Goal: Navigation & Orientation: Understand site structure

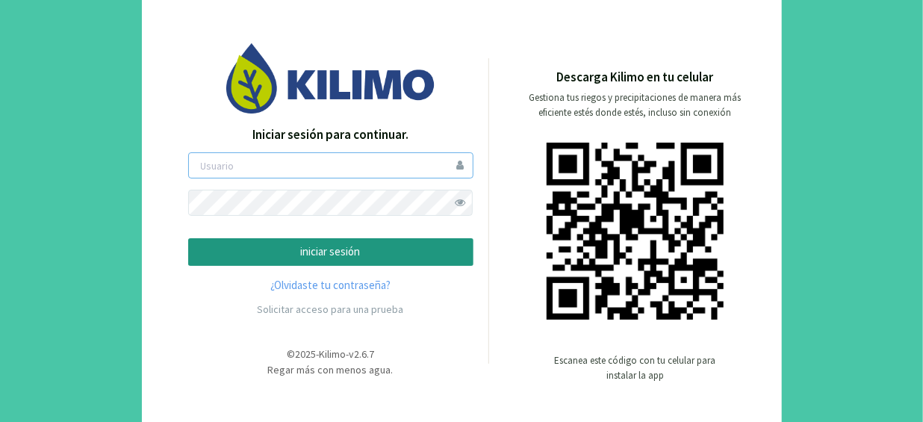
type input "[EMAIL_ADDRESS][DOMAIN_NAME]"
click at [347, 250] on p "iniciar sesión" at bounding box center [331, 251] width 260 height 17
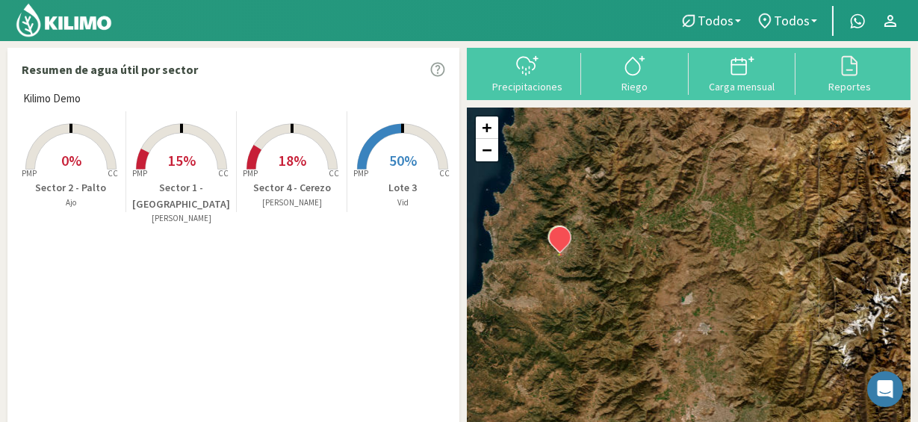
drag, startPoint x: 558, startPoint y: 299, endPoint x: 539, endPoint y: 251, distance: 52.0
click at [539, 251] on div "+ − Leaflet | © Esri" at bounding box center [689, 284] width 444 height 353
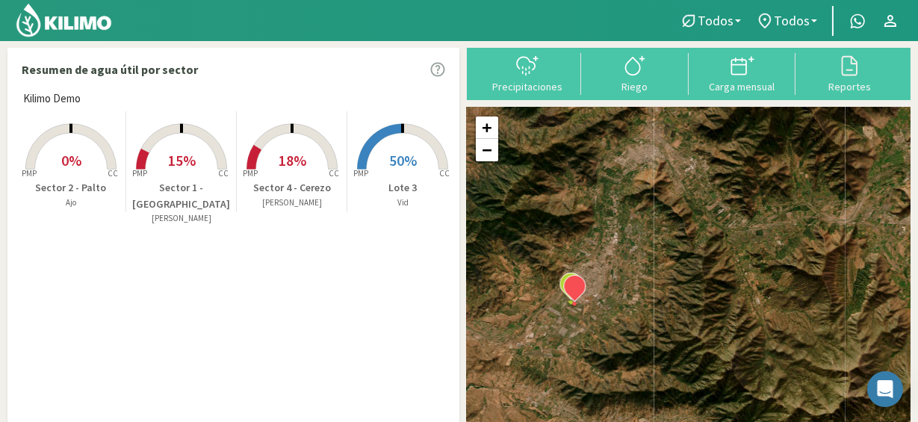
drag, startPoint x: 568, startPoint y: 365, endPoint x: 553, endPoint y: 313, distance: 54.6
click at [553, 313] on div "+ − Leaflet | © Esri" at bounding box center [689, 284] width 444 height 353
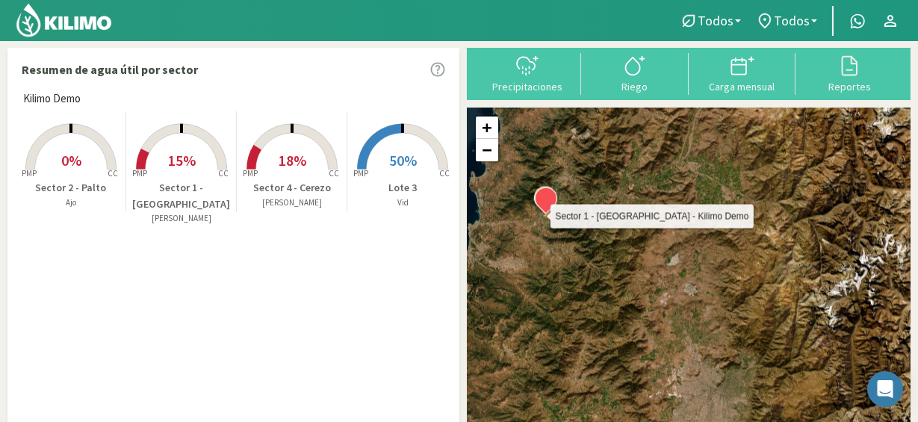
drag, startPoint x: 555, startPoint y: 309, endPoint x: 542, endPoint y: 205, distance: 105.3
click at [542, 205] on div "Sector 1 - [PERSON_NAME] - Kilimo Demo + − Leaflet | © Esri" at bounding box center [689, 284] width 444 height 353
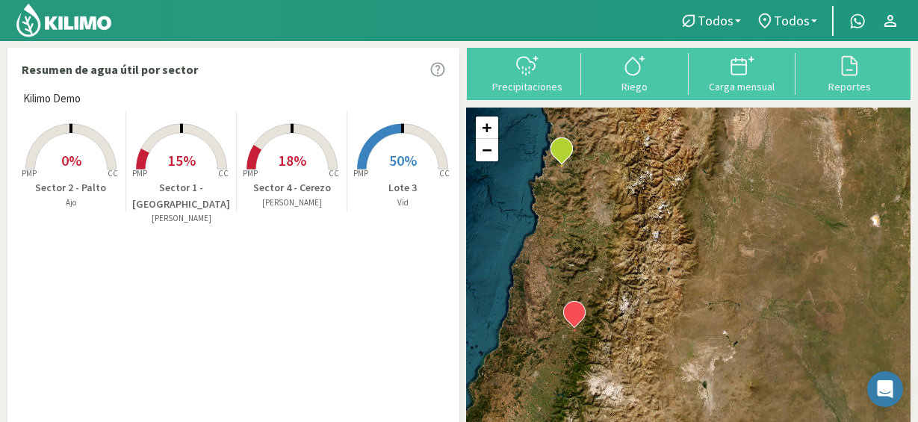
drag, startPoint x: 583, startPoint y: 288, endPoint x: 604, endPoint y: 249, distance: 44.8
click at [604, 249] on div "+ − Leaflet | © Esri" at bounding box center [689, 284] width 444 height 353
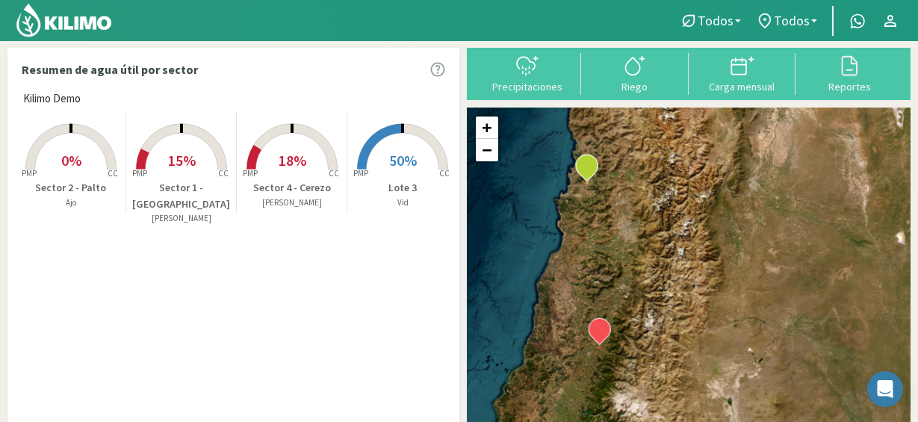
drag, startPoint x: 645, startPoint y: 289, endPoint x: 671, endPoint y: 309, distance: 32.4
click at [671, 309] on div "+ − Leaflet | © Esri" at bounding box center [689, 284] width 444 height 353
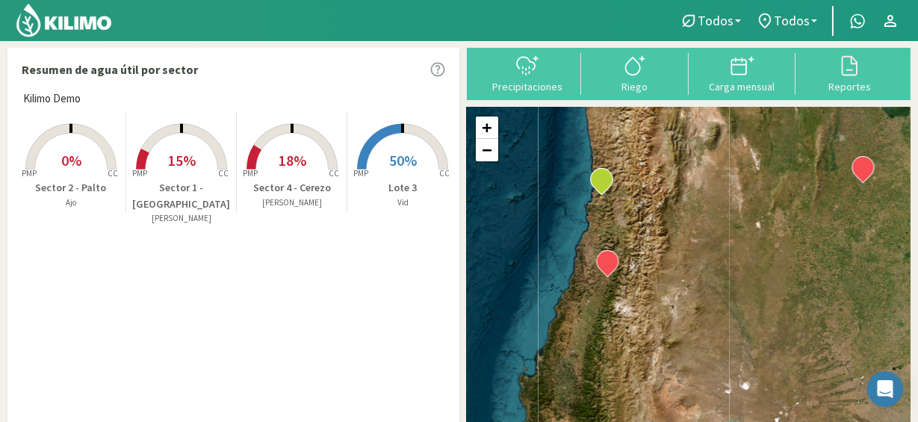
drag, startPoint x: 649, startPoint y: 183, endPoint x: 494, endPoint y: 314, distance: 202.9
click at [494, 314] on div "+ − Leaflet | © Esri" at bounding box center [689, 284] width 444 height 353
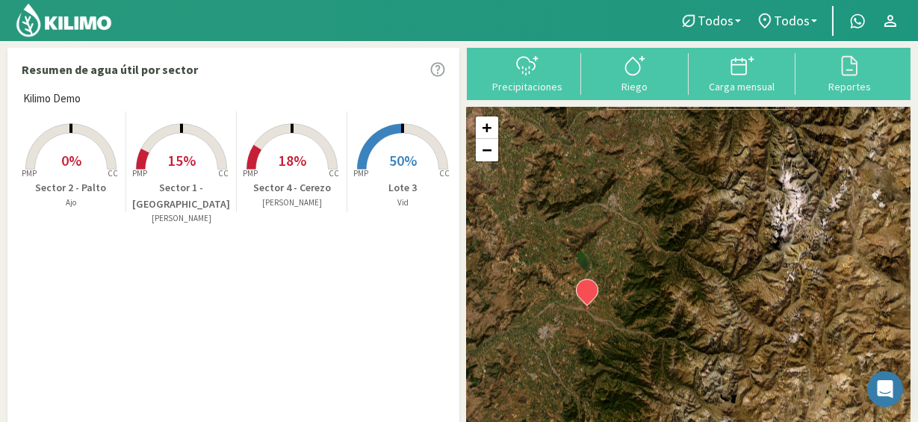
drag, startPoint x: 582, startPoint y: 358, endPoint x: 568, endPoint y: 273, distance: 85.6
click at [568, 273] on div "+ − Leaflet | © Esri" at bounding box center [689, 284] width 444 height 353
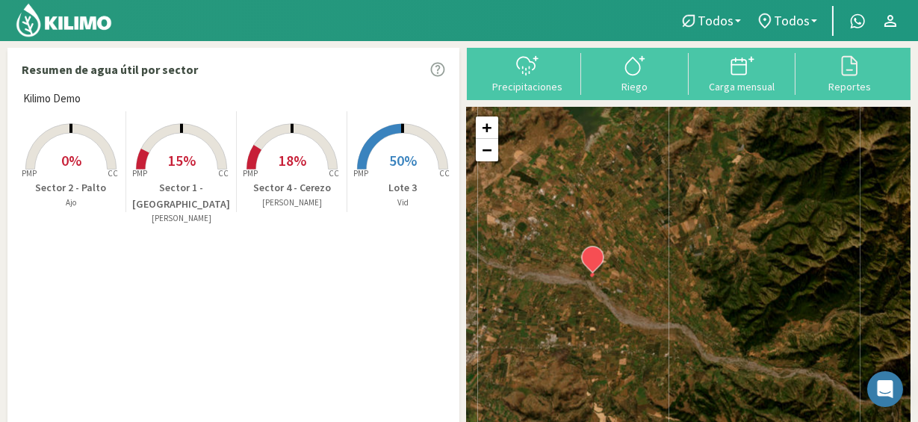
drag, startPoint x: 597, startPoint y: 344, endPoint x: 576, endPoint y: 255, distance: 91.5
click at [576, 255] on div "+ − Leaflet | © Esri" at bounding box center [689, 284] width 444 height 353
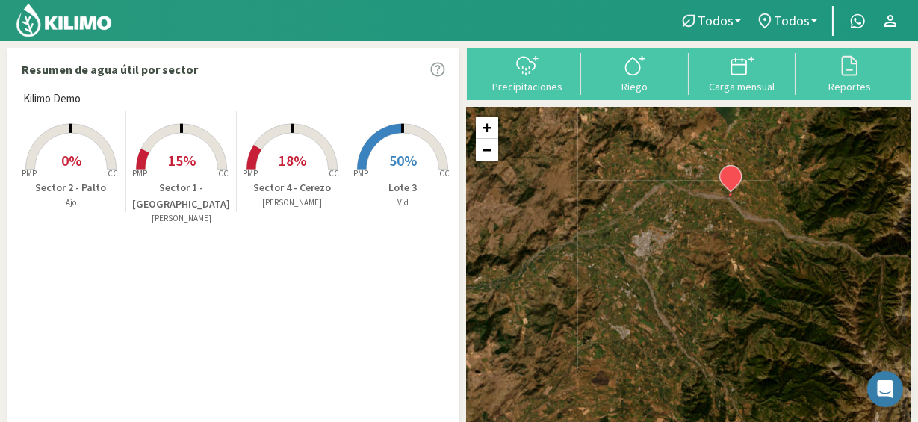
drag, startPoint x: 775, startPoint y: 179, endPoint x: 674, endPoint y: 279, distance: 142.0
click at [674, 279] on div "+ − Leaflet | © Esri" at bounding box center [689, 284] width 444 height 353
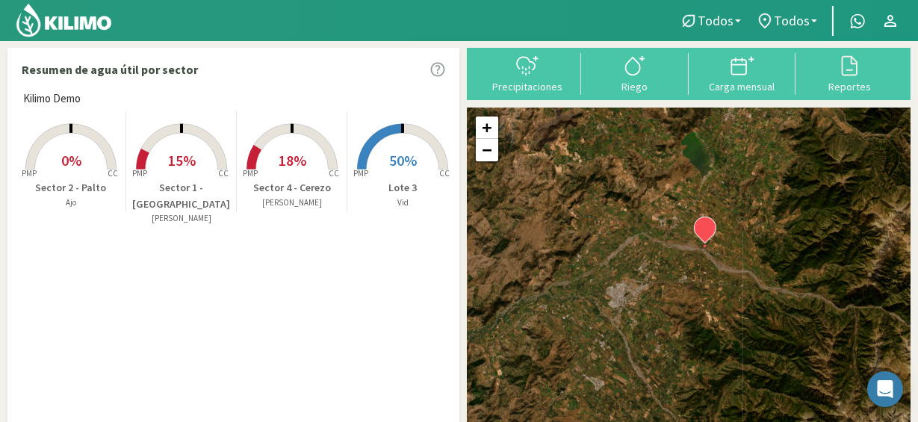
drag, startPoint x: 674, startPoint y: 279, endPoint x: 580, endPoint y: 382, distance: 139.0
click at [580, 382] on div "+ − Leaflet | © Esri" at bounding box center [689, 284] width 444 height 353
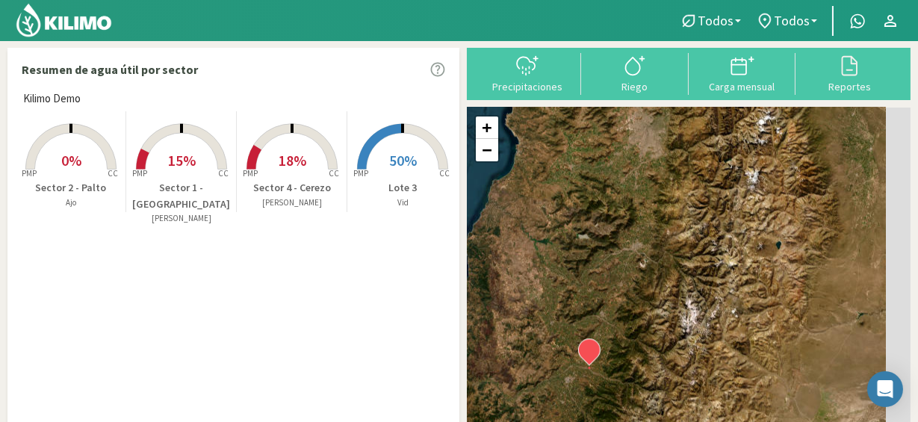
drag, startPoint x: 698, startPoint y: 313, endPoint x: 627, endPoint y: 352, distance: 81.2
click at [627, 352] on div "+ − Leaflet | © Esri" at bounding box center [689, 284] width 444 height 353
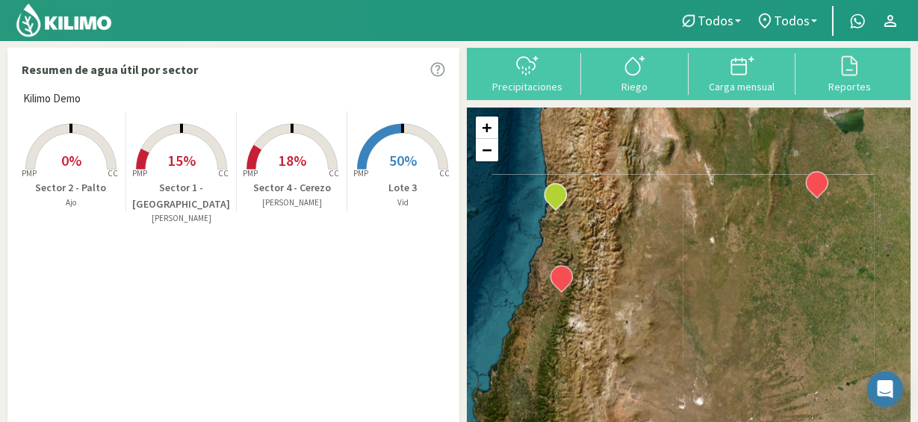
drag, startPoint x: 649, startPoint y: 347, endPoint x: 582, endPoint y: 283, distance: 93.0
click at [582, 283] on div "+ − Leaflet | © Esri" at bounding box center [689, 284] width 444 height 353
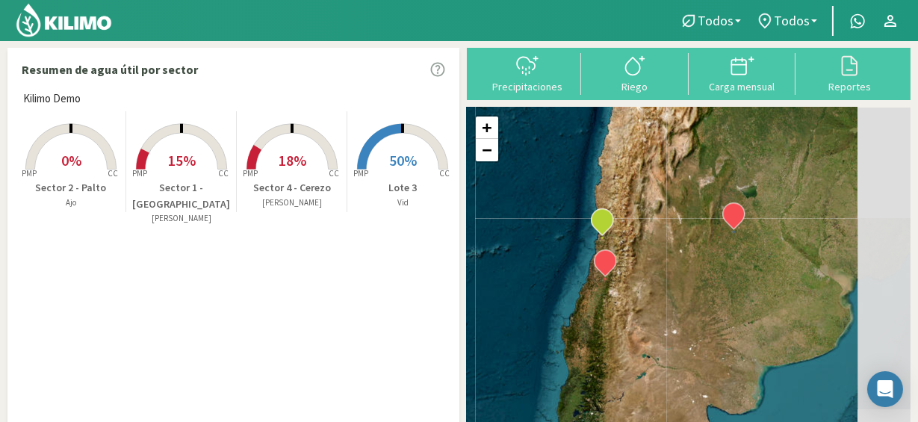
drag, startPoint x: 777, startPoint y: 214, endPoint x: 686, endPoint y: 255, distance: 100.2
click at [686, 255] on div "+ − Leaflet | © Esri" at bounding box center [689, 284] width 444 height 353
